Goal: Task Accomplishment & Management: Complete application form

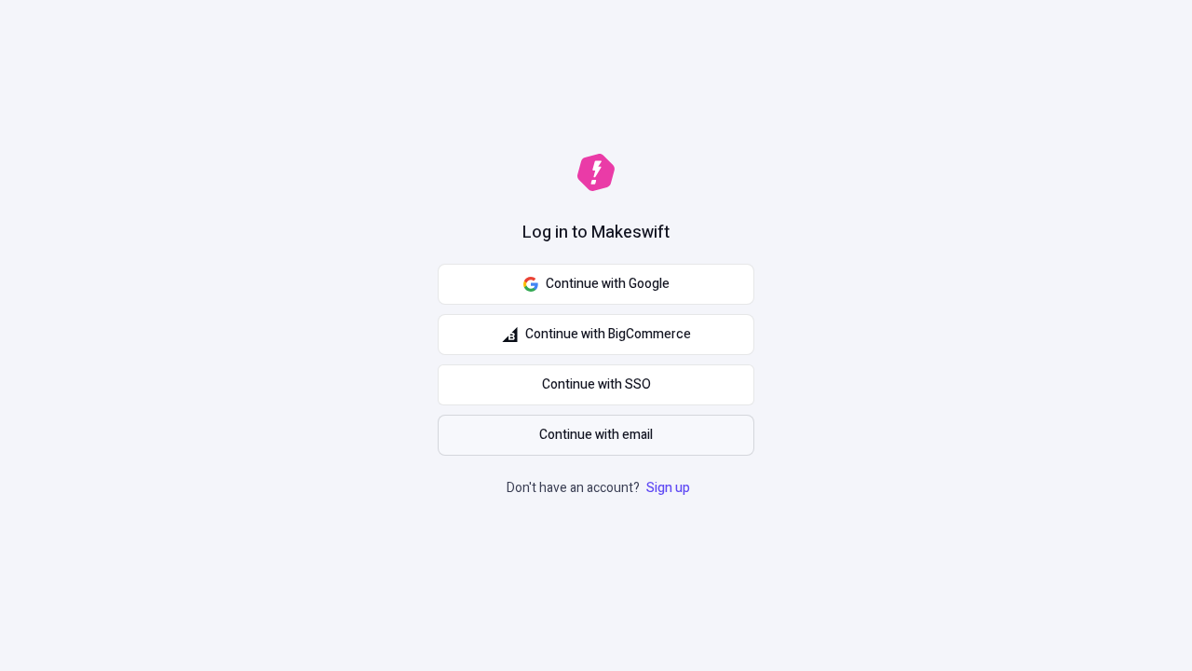
click at [596, 435] on span "Continue with email" at bounding box center [596, 435] width 114 height 20
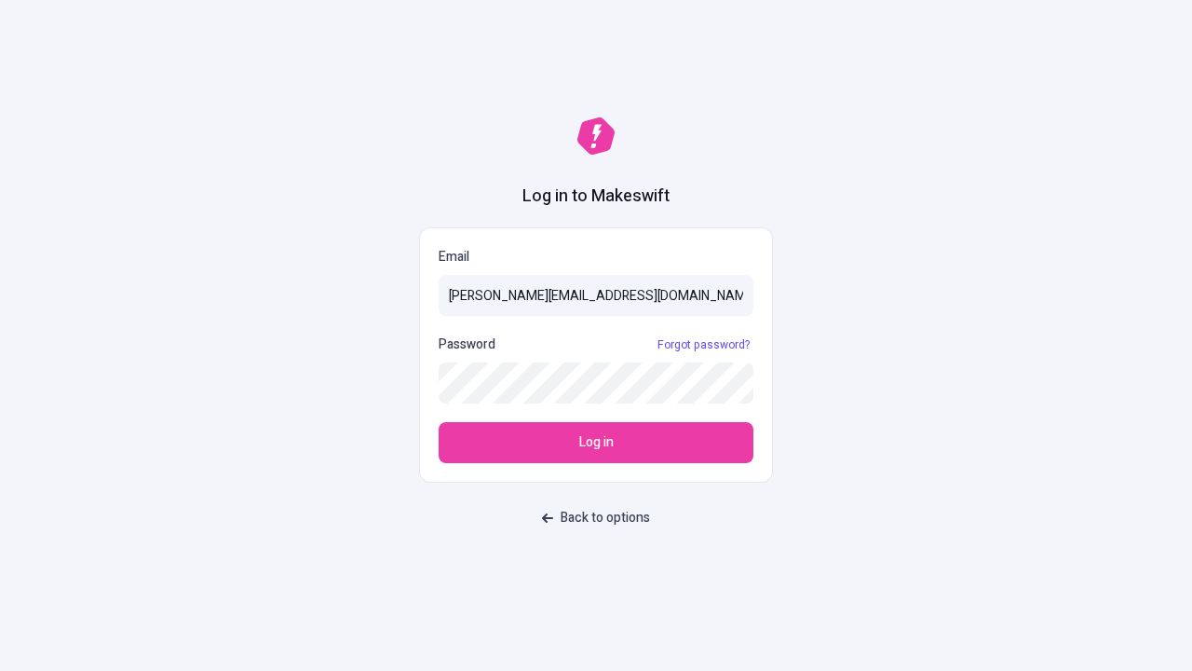
type input "[PERSON_NAME][EMAIL_ADDRESS][DOMAIN_NAME]"
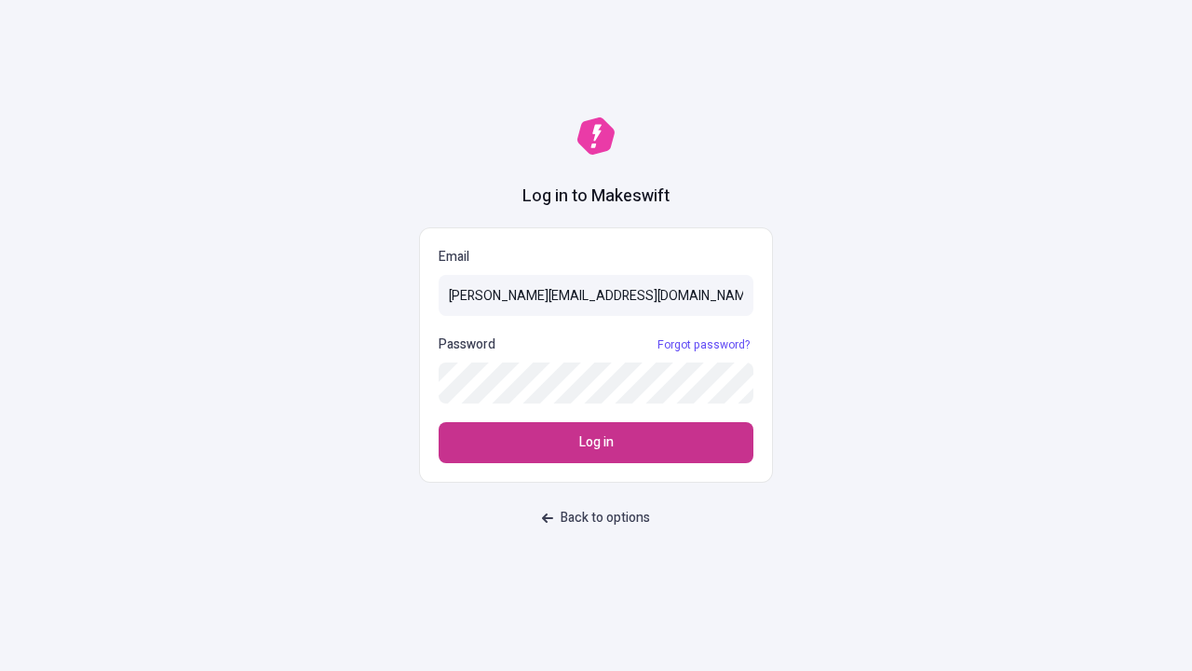
click at [596, 443] on span "Log in" at bounding box center [596, 442] width 34 height 20
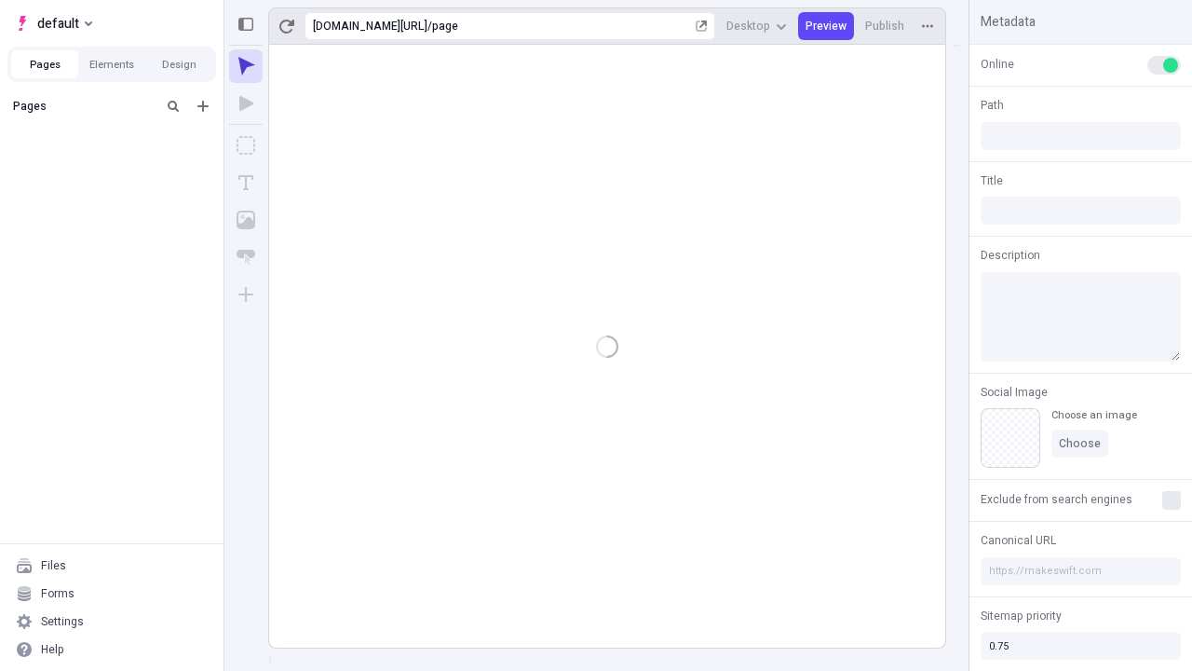
type input "/page"
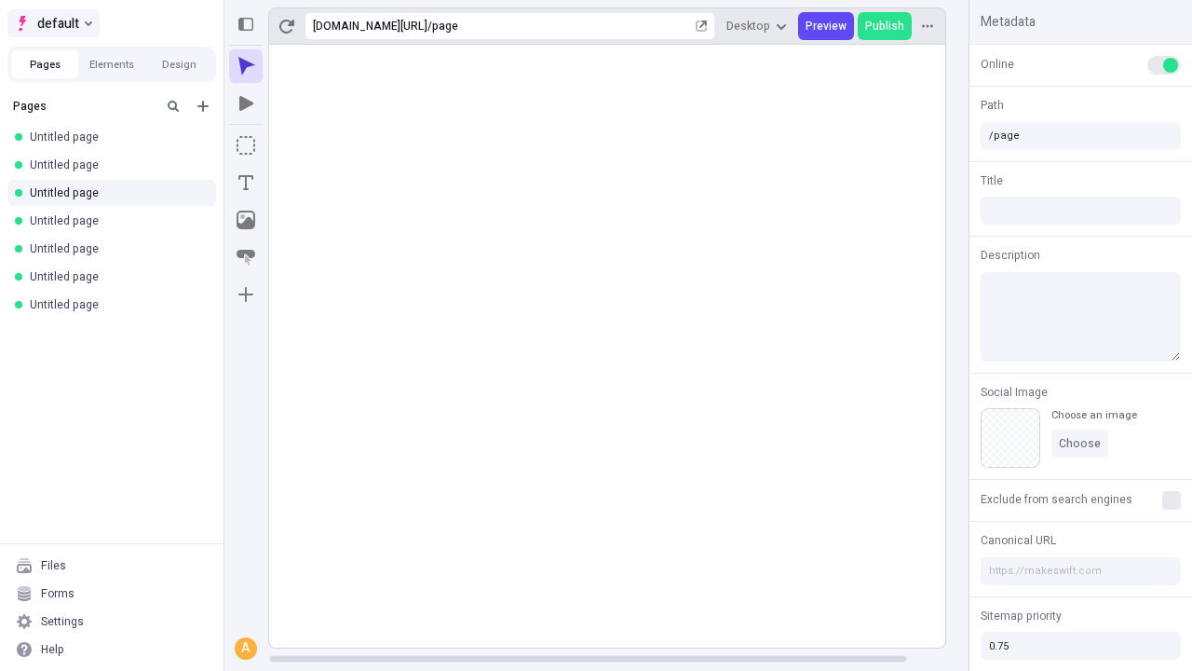
click at [52, 23] on span "default" at bounding box center [58, 23] width 42 height 22
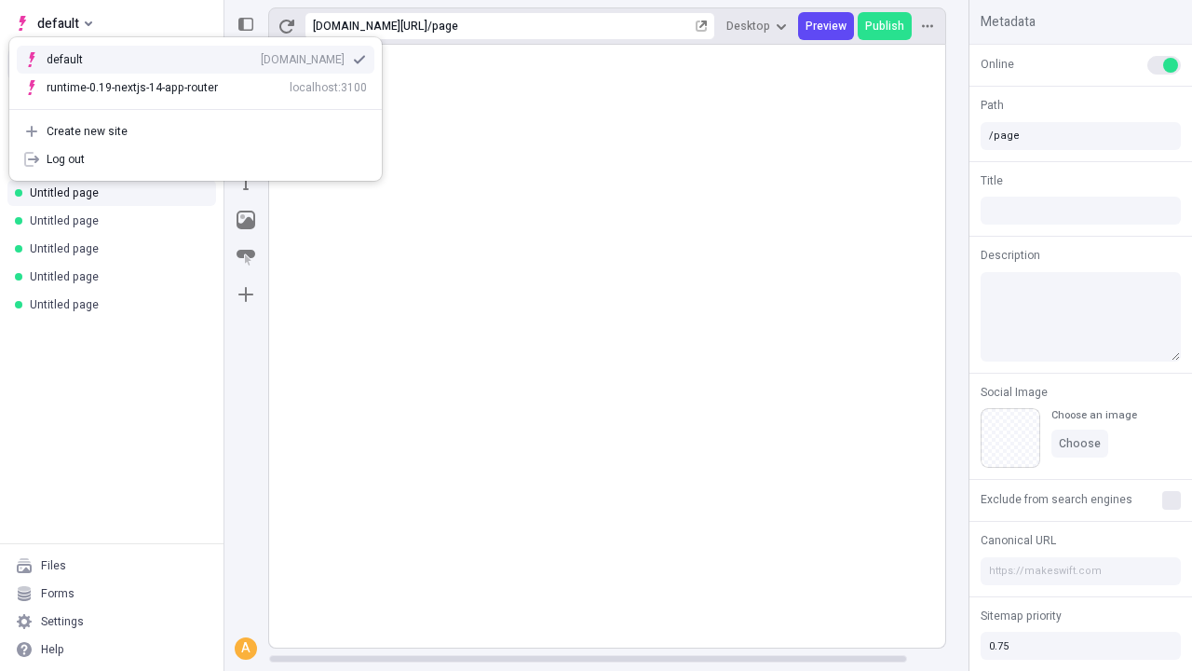
click at [261, 56] on div "qee9k4dy7d.staging.makeswift.site" at bounding box center [303, 59] width 84 height 15
click at [203, 106] on icon "Add new" at bounding box center [203, 106] width 11 height 11
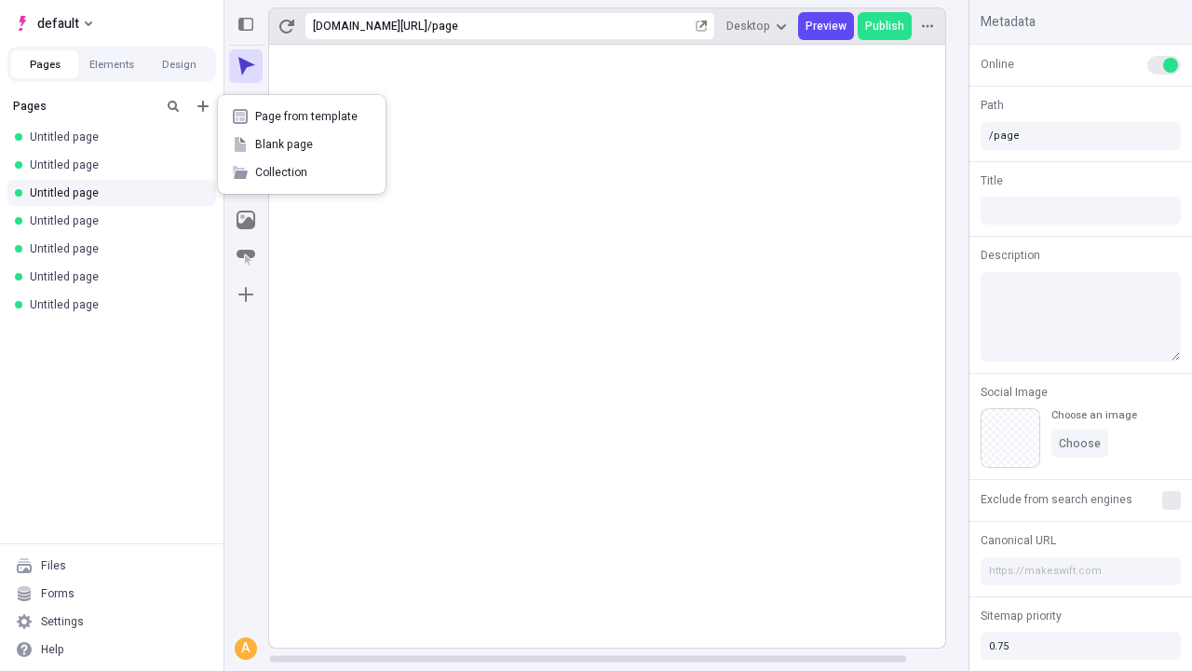
click at [302, 144] on span "Blank page" at bounding box center [313, 144] width 116 height 15
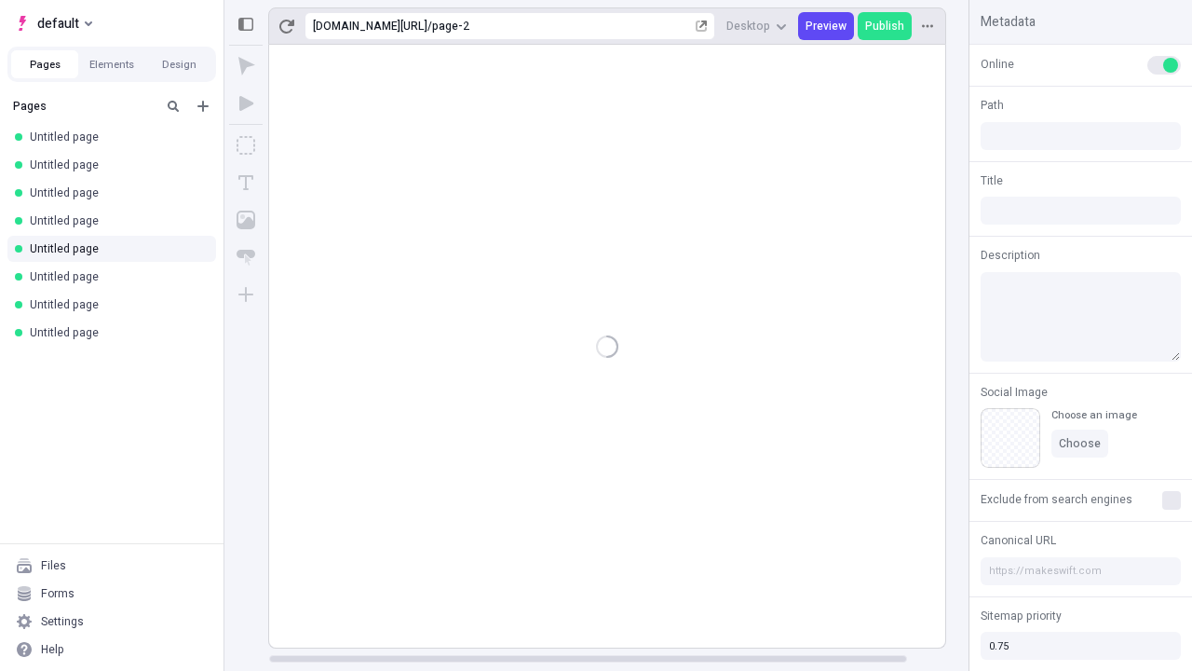
type input "/page-2"
